Goal: Task Accomplishment & Management: Use online tool/utility

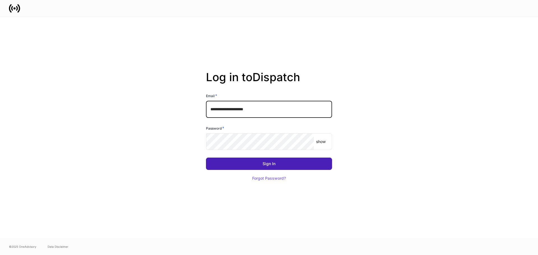
click at [250, 167] on button "Sign In" at bounding box center [269, 164] width 126 height 12
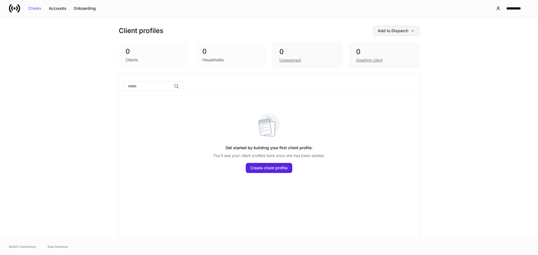
click at [397, 33] on div "Add to Dispatch" at bounding box center [396, 31] width 37 height 4
click at [257, 24] on div at bounding box center [269, 127] width 538 height 255
drag, startPoint x: 248, startPoint y: 27, endPoint x: 252, endPoint y: 20, distance: 8.2
click at [248, 27] on div "Client profiles Add to Dispatch" at bounding box center [269, 31] width 301 height 10
